Goal: Task Accomplishment & Management: Use online tool/utility

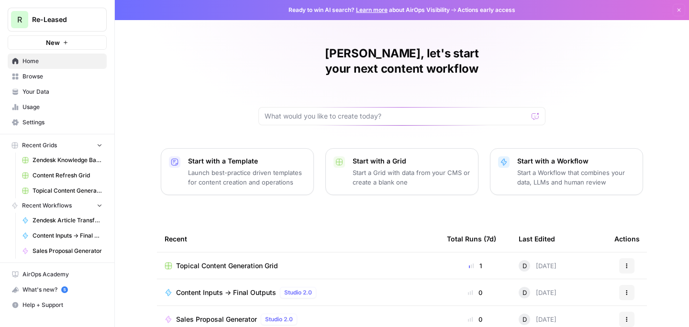
click at [47, 80] on span "Browse" at bounding box center [62, 76] width 80 height 9
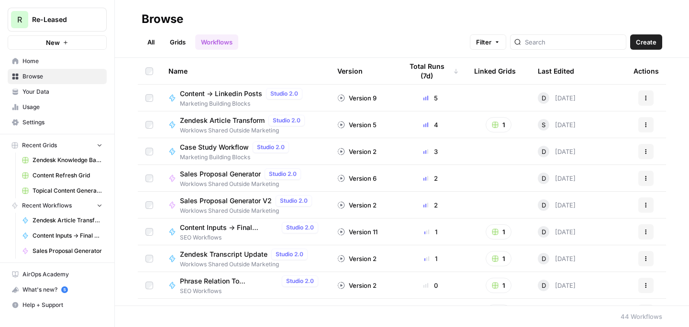
click at [55, 85] on link "Your Data" at bounding box center [57, 91] width 99 height 15
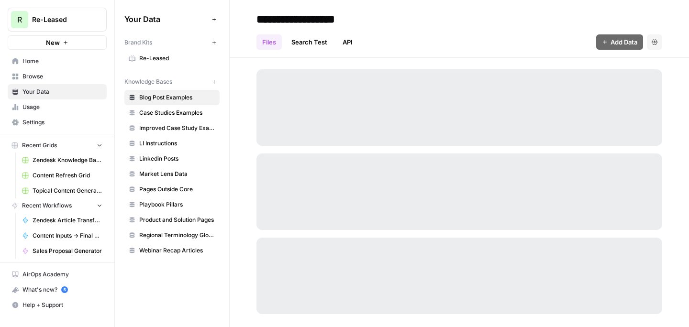
click at [167, 56] on span "Re-Leased" at bounding box center [177, 58] width 76 height 9
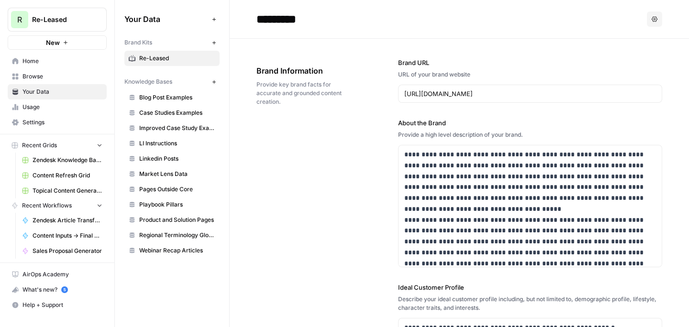
click at [657, 17] on button "Options" at bounding box center [654, 18] width 15 height 15
click at [555, 70] on div "URL of your brand website" at bounding box center [530, 74] width 264 height 9
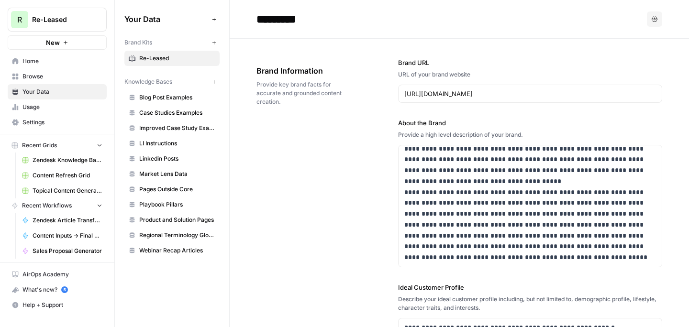
click at [50, 63] on span "Home" at bounding box center [62, 61] width 80 height 9
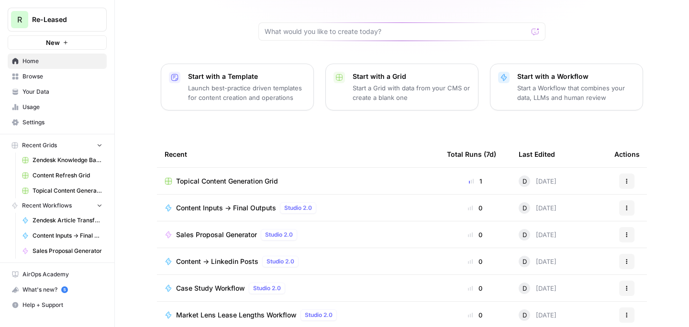
scroll to position [113, 0]
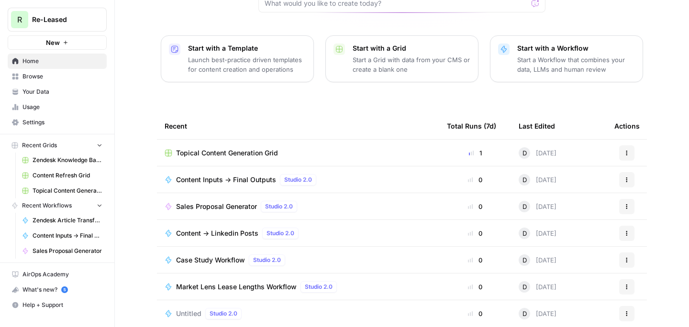
click at [212, 202] on span "Sales Proposal Generator" at bounding box center [216, 207] width 81 height 10
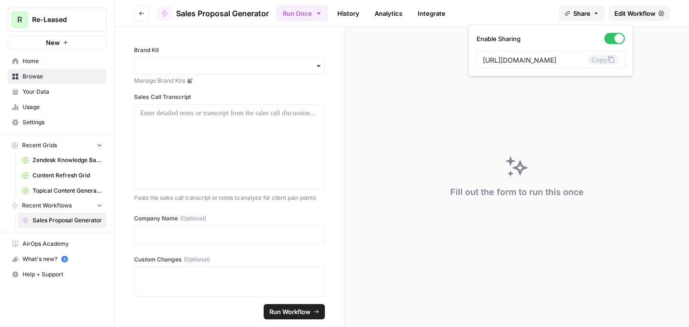
click at [588, 14] on span "Share" at bounding box center [581, 14] width 17 height 10
click at [318, 70] on input "Brand Kit" at bounding box center [229, 66] width 178 height 10
click at [247, 48] on label "Brand Kit" at bounding box center [229, 50] width 191 height 9
click at [247, 61] on input "Brand Kit" at bounding box center [229, 66] width 178 height 10
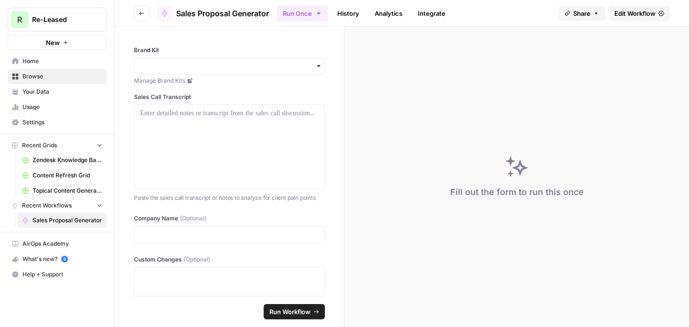
click at [640, 9] on span "Edit Workflow" at bounding box center [634, 14] width 41 height 10
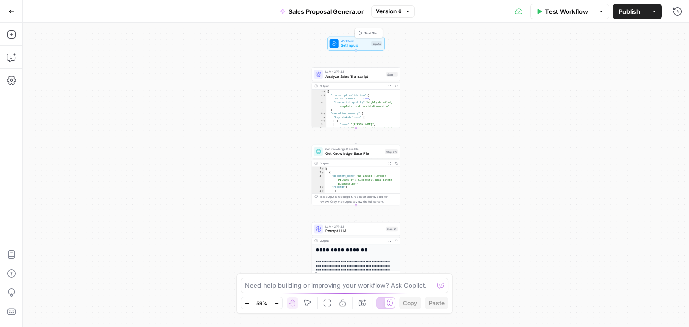
click at [349, 46] on span "Set Inputs" at bounding box center [355, 46] width 28 height 6
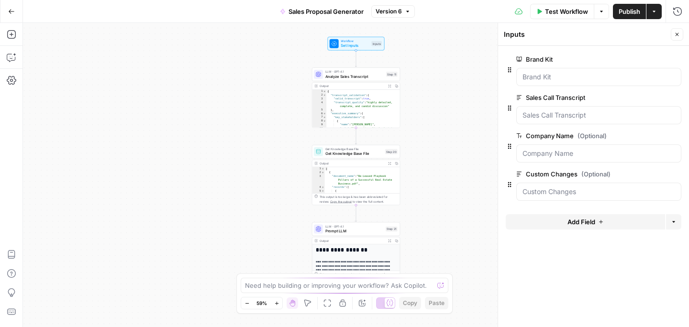
click at [650, 59] on span "edit field" at bounding box center [645, 60] width 21 height 8
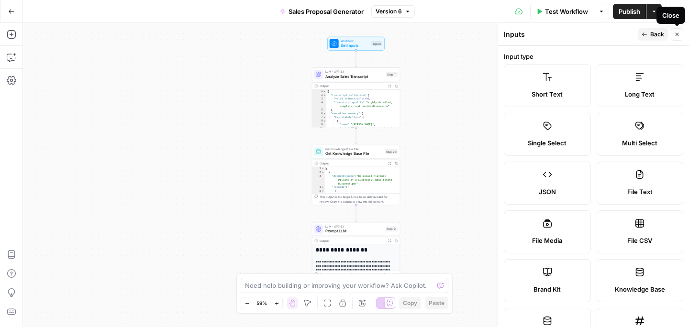
click at [680, 35] on button "Close" at bounding box center [677, 34] width 12 height 12
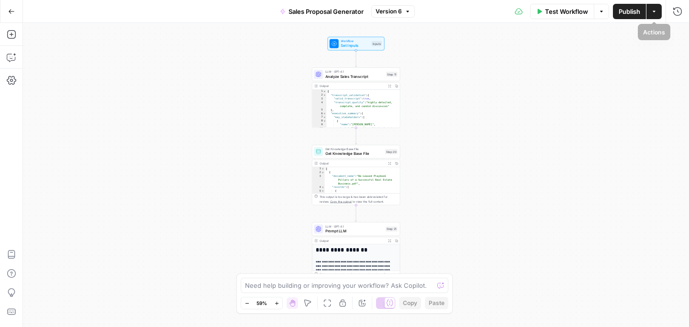
click at [657, 18] on button "Actions" at bounding box center [653, 11] width 15 height 15
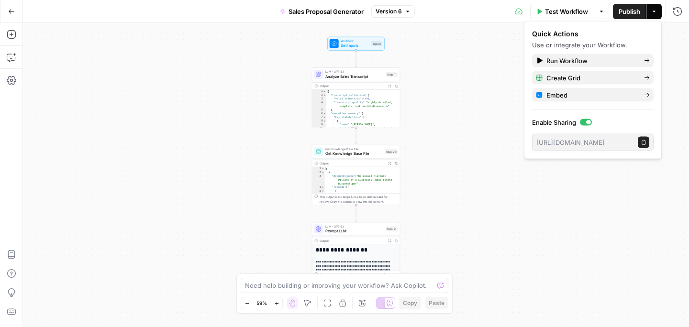
click at [647, 143] on button "Copy public execute URL" at bounding box center [643, 142] width 11 height 11
click at [344, 44] on span "Set Inputs" at bounding box center [355, 46] width 28 height 6
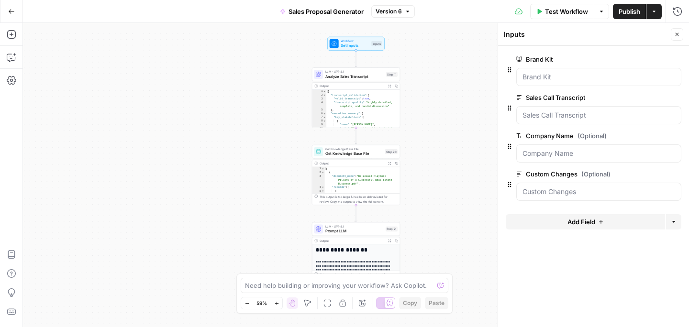
click at [646, 60] on span "edit field" at bounding box center [645, 60] width 21 height 8
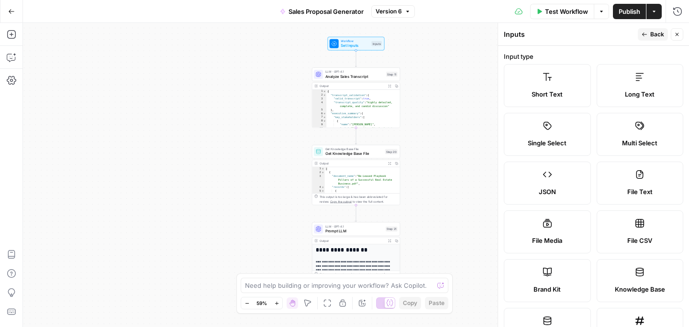
scroll to position [198, 0]
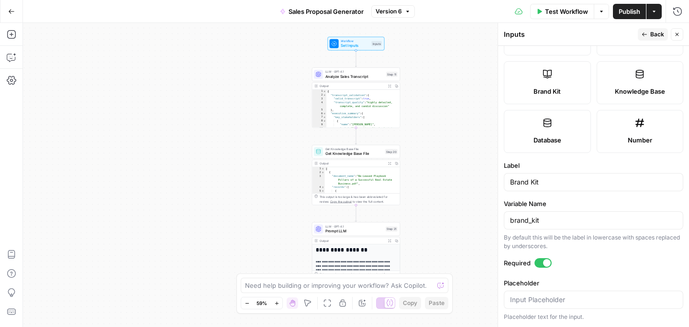
click at [541, 263] on div at bounding box center [542, 263] width 17 height 10
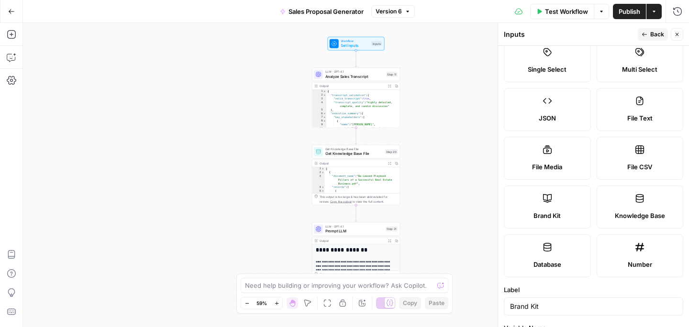
scroll to position [0, 0]
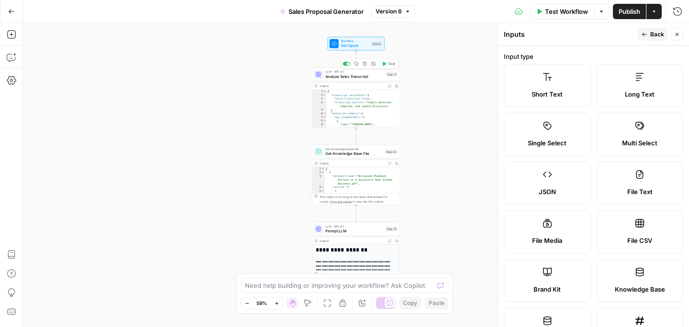
click at [338, 76] on span "Analyze Sales Transcript" at bounding box center [354, 77] width 59 height 6
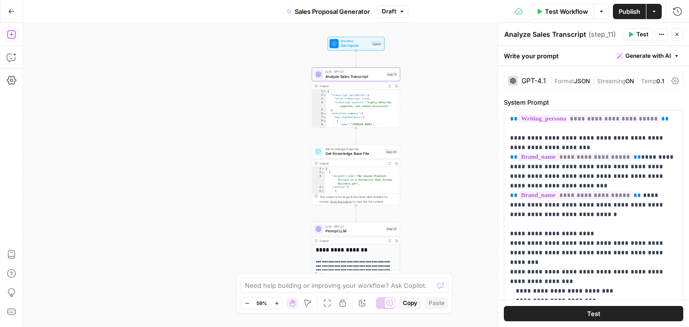
click at [14, 35] on icon "button" at bounding box center [12, 35] width 10 height 10
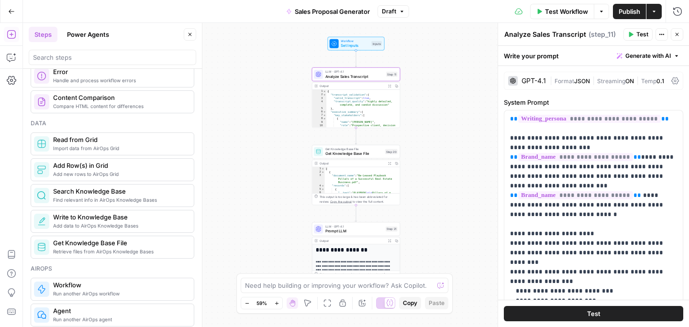
scroll to position [408, 0]
click at [11, 7] on button "Go Back" at bounding box center [11, 11] width 17 height 17
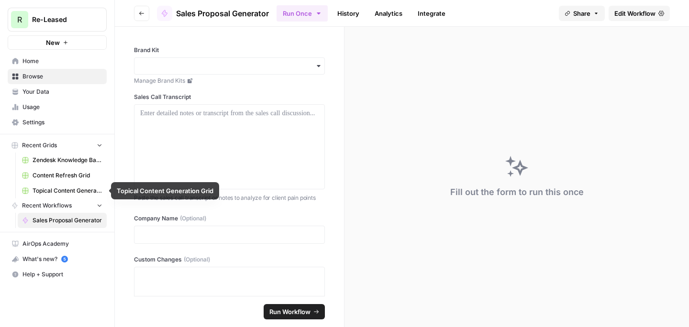
click at [62, 189] on span "Topical Content Generation Grid" at bounding box center [68, 191] width 70 height 9
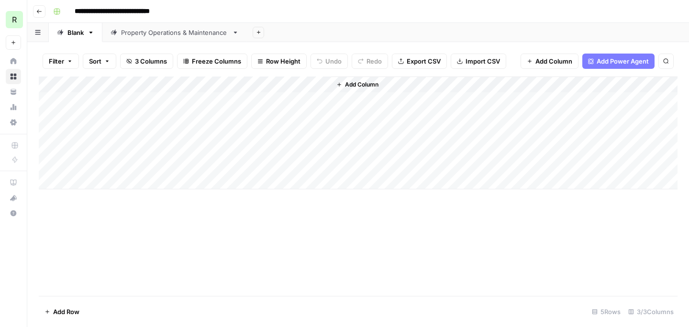
click at [165, 32] on div "Property Operations & Maintenance" at bounding box center [174, 33] width 107 height 10
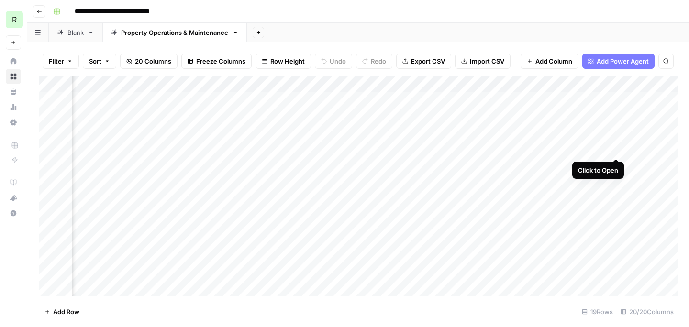
scroll to position [0, 1094]
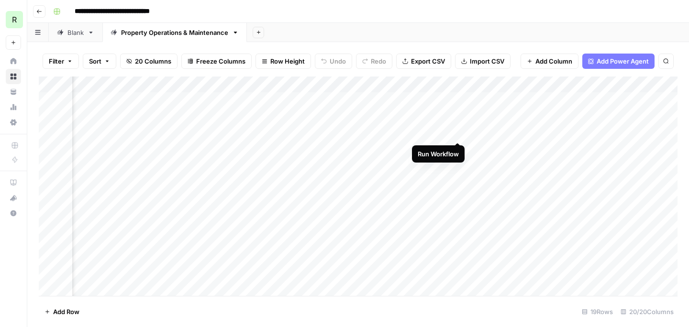
click at [457, 132] on div "Add Column" at bounding box center [358, 187] width 639 height 220
click at [404, 133] on div "Add Column" at bounding box center [358, 187] width 639 height 220
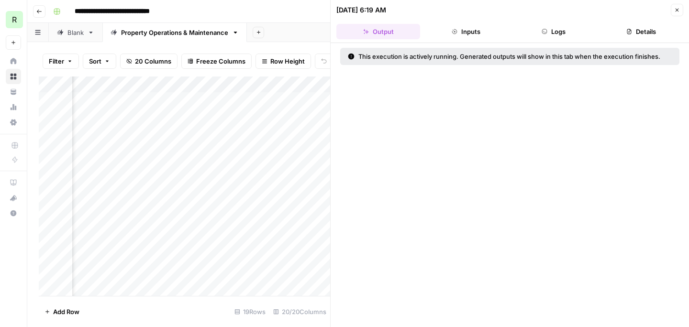
click at [545, 32] on icon "button" at bounding box center [545, 32] width 6 height 6
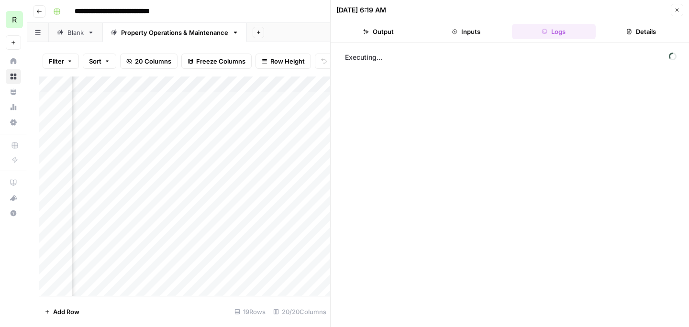
click at [470, 32] on button "Inputs" at bounding box center [466, 31] width 84 height 15
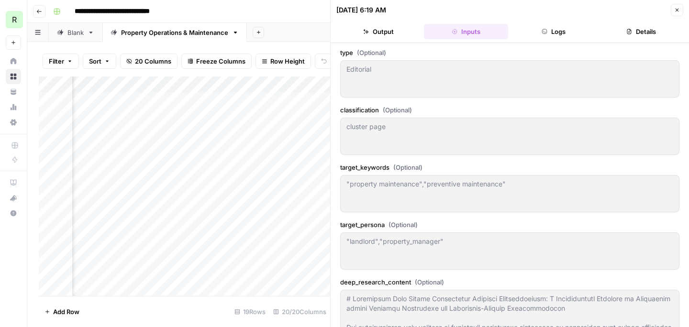
click at [379, 28] on button "Output" at bounding box center [378, 31] width 84 height 15
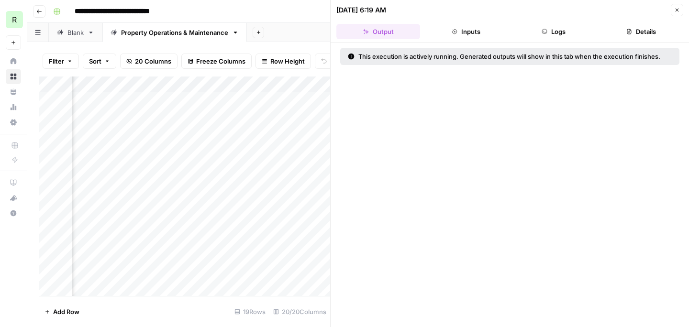
click at [675, 10] on icon "button" at bounding box center [677, 10] width 6 height 6
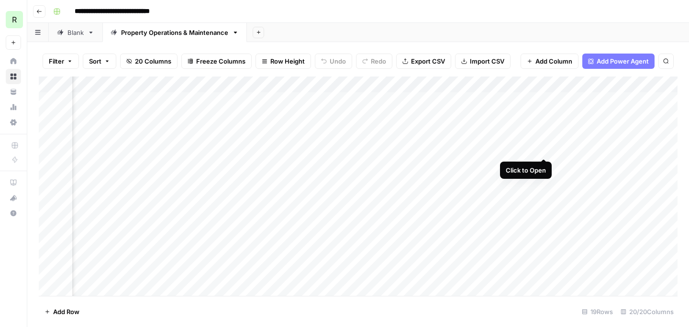
click at [541, 149] on div "Add Column" at bounding box center [358, 187] width 639 height 220
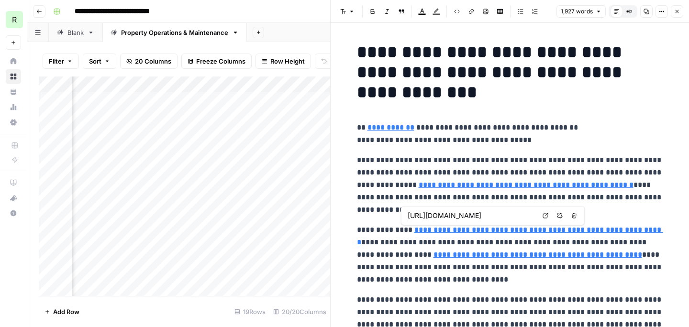
type input "[URL][DOMAIN_NAME]"
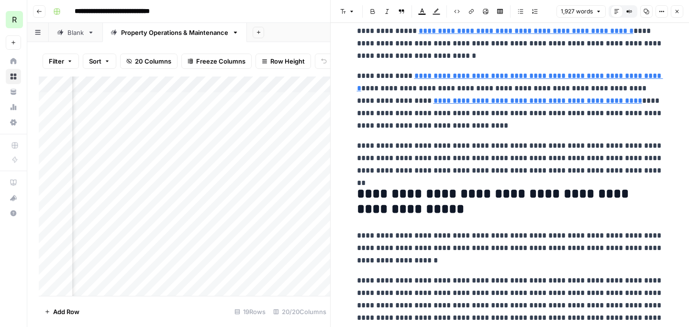
scroll to position [154, 0]
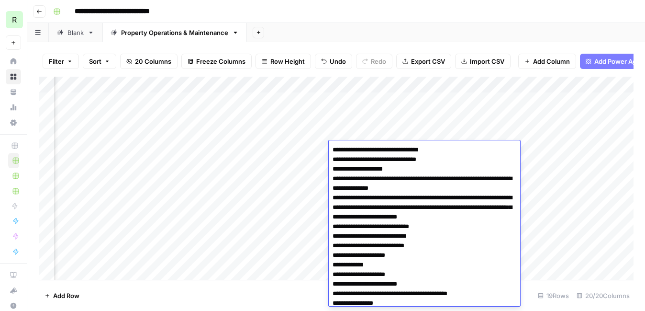
scroll to position [0, 1299]
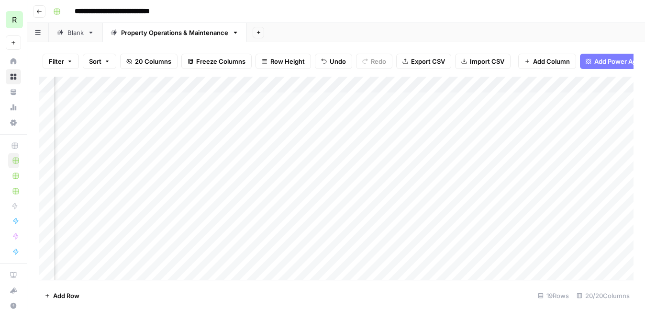
click at [358, 31] on div "Add Sheet" at bounding box center [446, 32] width 398 height 19
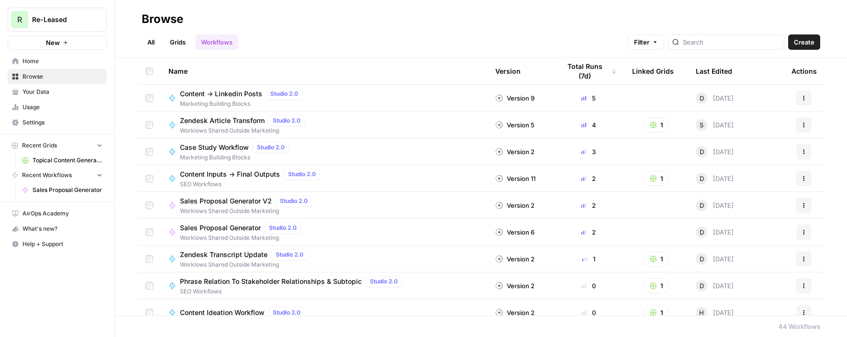
click at [48, 159] on span "Topical Content Generation Grid" at bounding box center [68, 160] width 70 height 9
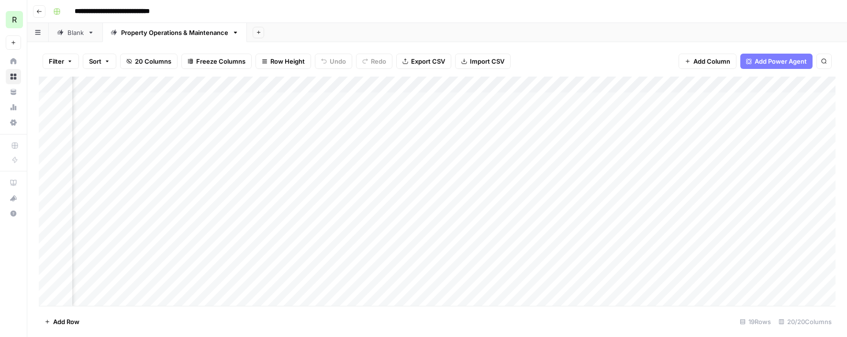
scroll to position [0, 1013]
click at [495, 131] on div "Add Column" at bounding box center [437, 191] width 797 height 229
click at [469, 132] on div "Add Column" at bounding box center [437, 191] width 797 height 229
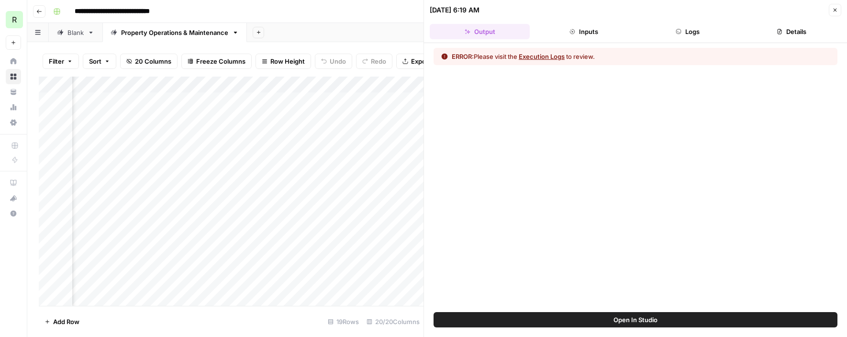
click at [549, 56] on button "Execution Logs" at bounding box center [542, 57] width 46 height 10
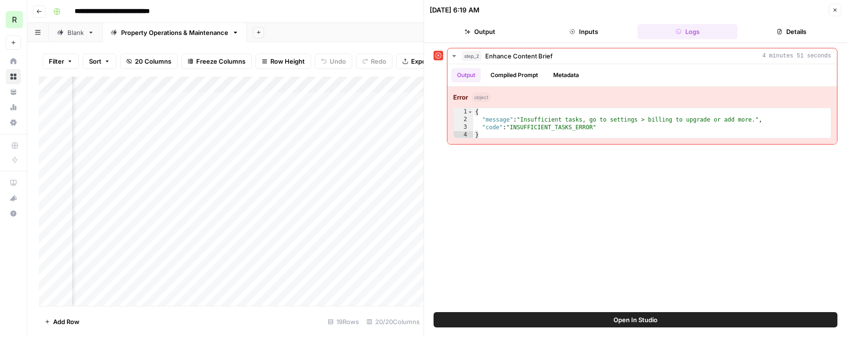
click at [835, 11] on icon "button" at bounding box center [835, 10] width 6 height 6
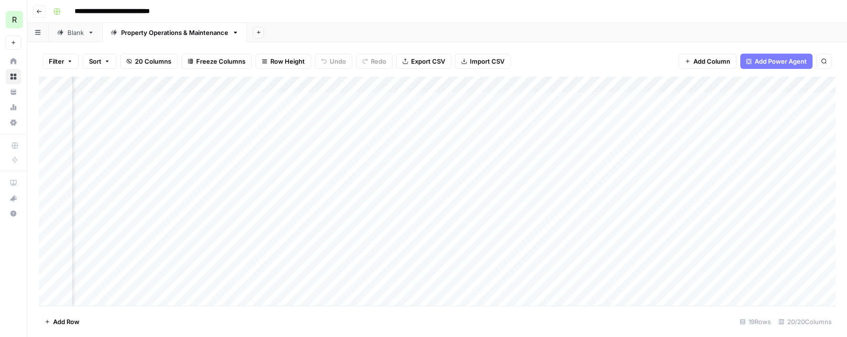
scroll to position [0, 1209]
click at [795, 86] on button "Add Column" at bounding box center [809, 84] width 50 height 12
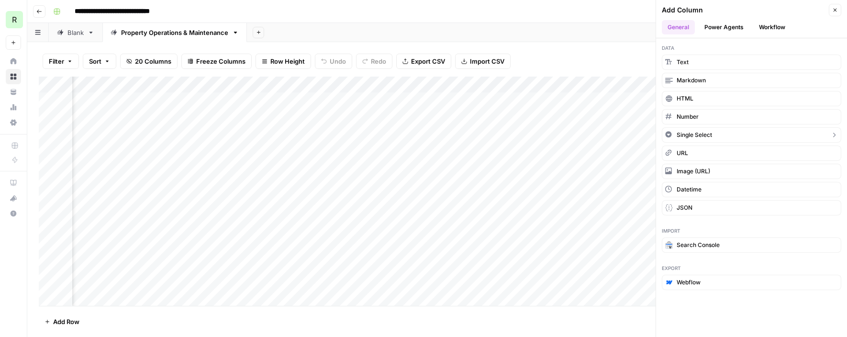
click at [698, 134] on span "Single Select" at bounding box center [694, 135] width 35 height 9
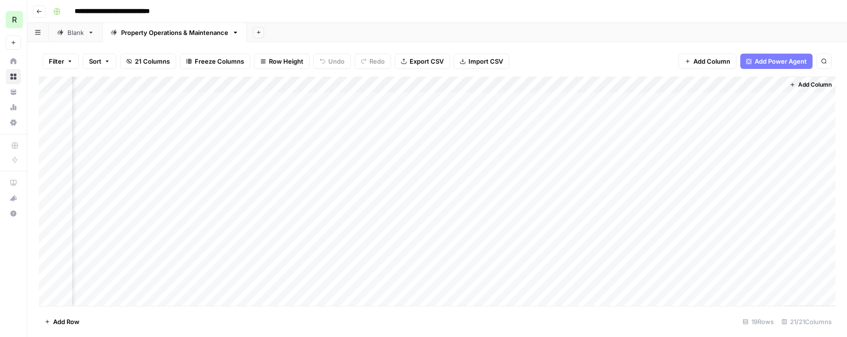
scroll to position [0, 1295]
click at [772, 85] on div "Add Column" at bounding box center [437, 191] width 797 height 229
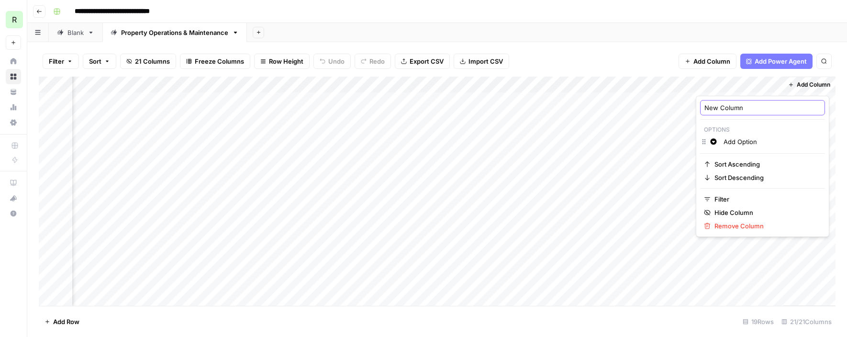
click at [728, 106] on input "New Column" at bounding box center [762, 108] width 116 height 10
type input "Status"
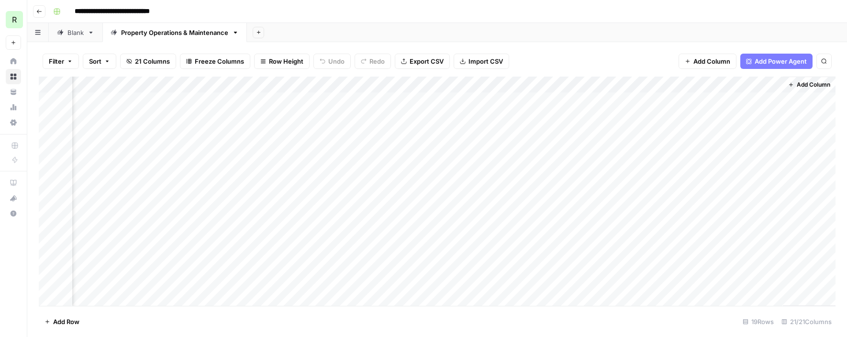
click at [714, 101] on div "Add Column" at bounding box center [437, 191] width 797 height 229
click at [744, 101] on div "Add Column" at bounding box center [437, 191] width 797 height 229
type input "Started"
click at [726, 118] on div "Add Column" at bounding box center [437, 191] width 797 height 229
type input "Starte"
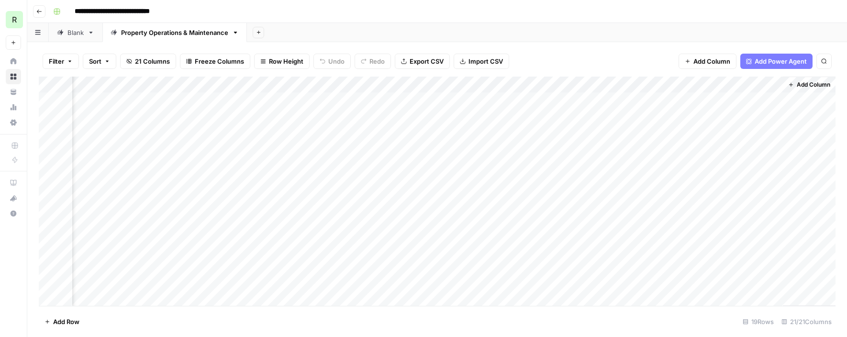
click at [720, 114] on div "Add Column" at bounding box center [437, 191] width 797 height 229
click at [729, 154] on button "Started" at bounding box center [725, 153] width 29 height 11
click at [775, 82] on div "Add Column" at bounding box center [437, 191] width 797 height 229
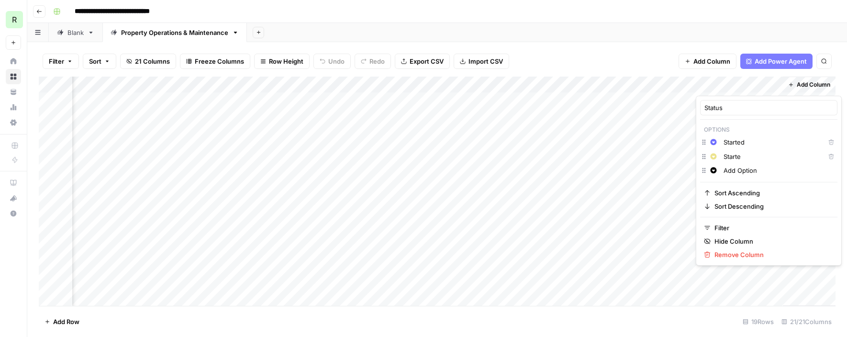
click at [828, 157] on icon "button" at bounding box center [831, 157] width 6 height 6
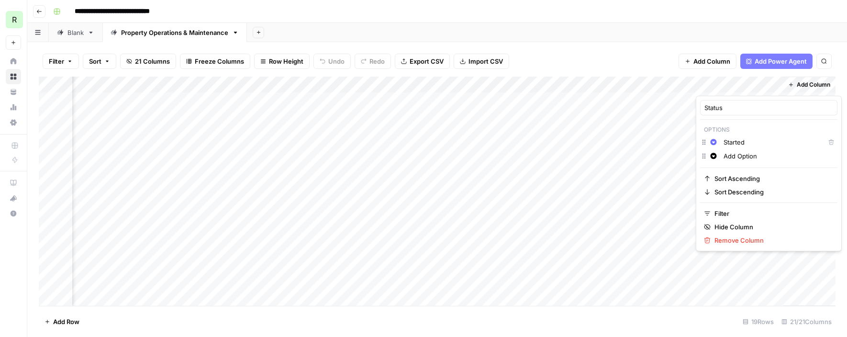
click at [692, 33] on div "Add Sheet" at bounding box center [547, 32] width 600 height 19
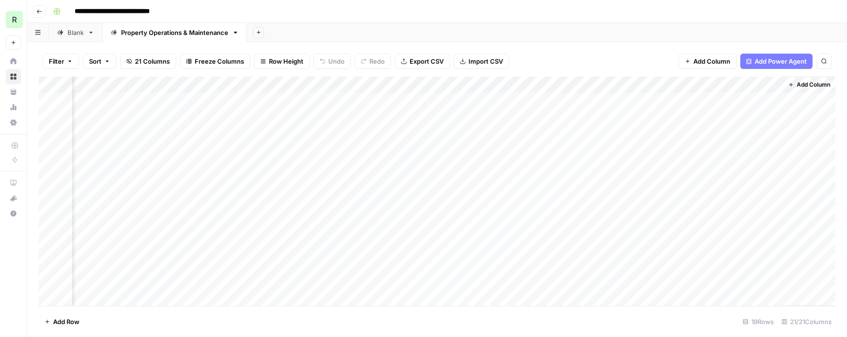
click at [723, 150] on div "Add Column" at bounding box center [437, 191] width 797 height 229
click at [718, 150] on div "Add Column" at bounding box center [437, 191] width 797 height 229
click at [731, 188] on button "Started" at bounding box center [725, 185] width 29 height 11
click at [745, 82] on div "Add Column" at bounding box center [437, 191] width 797 height 229
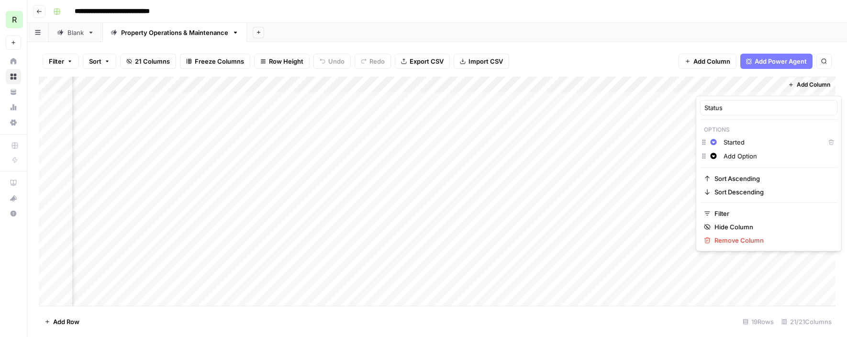
click at [732, 157] on input "Add Option" at bounding box center [778, 156] width 110 height 10
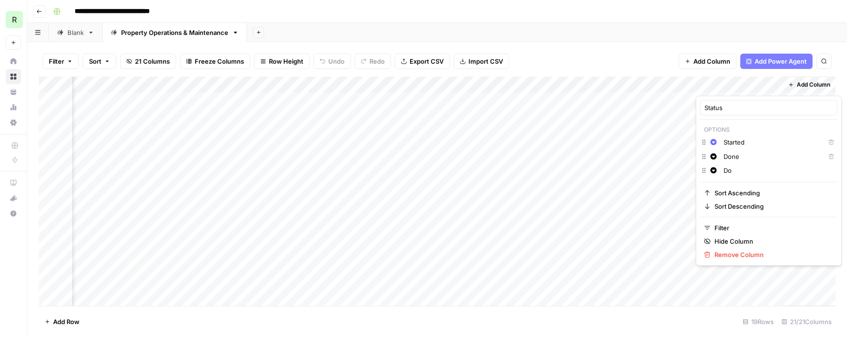
type input "D"
click at [689, 23] on div "Add Sheet" at bounding box center [547, 32] width 600 height 19
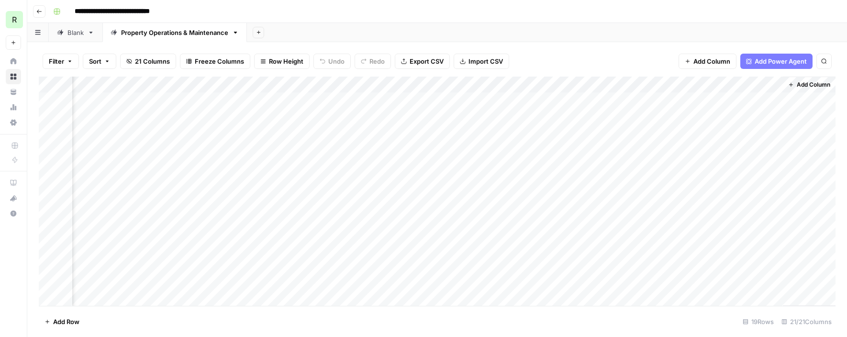
click at [716, 131] on div "Add Column" at bounding box center [437, 191] width 797 height 229
click at [720, 131] on div "Add Column" at bounding box center [437, 191] width 797 height 229
click at [727, 169] on button "Started" at bounding box center [725, 169] width 29 height 11
